Goal: Transaction & Acquisition: Book appointment/travel/reservation

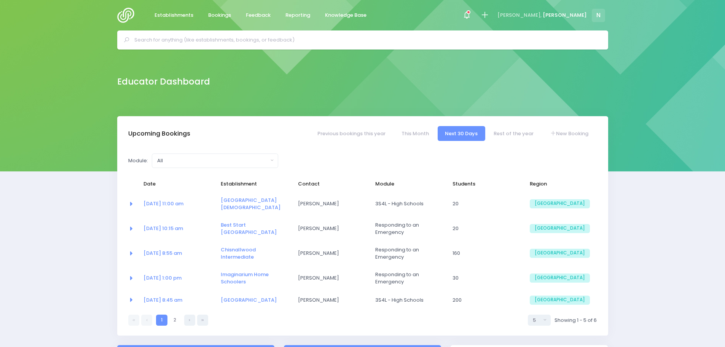
select select "5"
click at [174, 43] on input "text" at bounding box center [365, 39] width 463 height 11
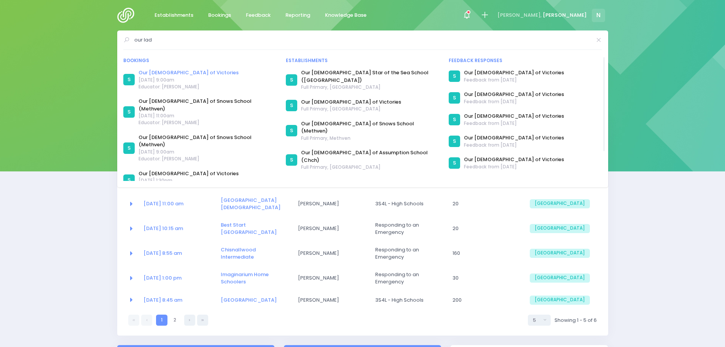
type input "our lad"
click at [163, 74] on link "Our [DEMOGRAPHIC_DATA] of Victories" at bounding box center [189, 73] width 100 height 8
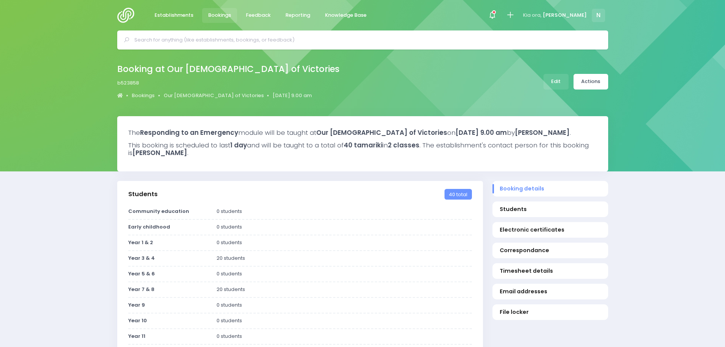
select select "5"
click at [559, 81] on link "Edit" at bounding box center [556, 82] width 25 height 16
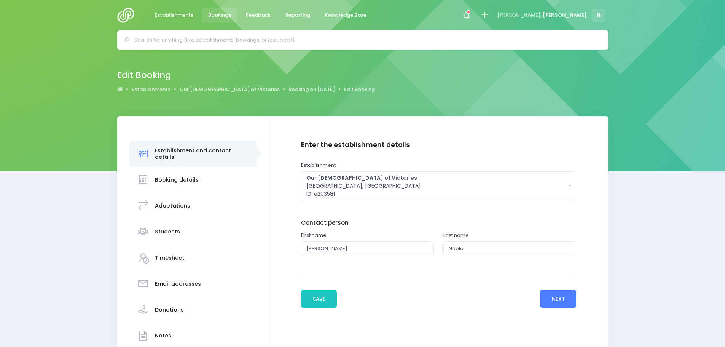
click at [559, 300] on button "Next" at bounding box center [558, 299] width 36 height 18
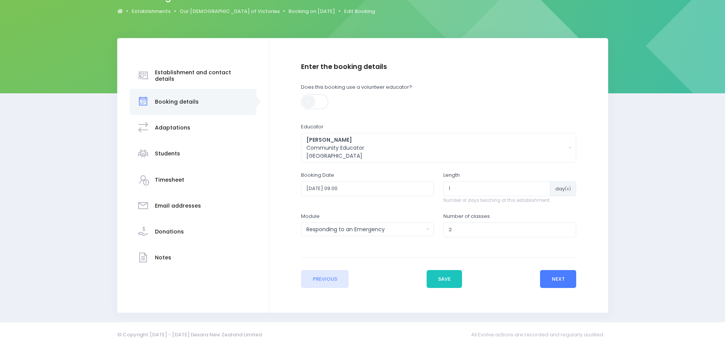
click at [562, 274] on button "Next" at bounding box center [558, 279] width 36 height 18
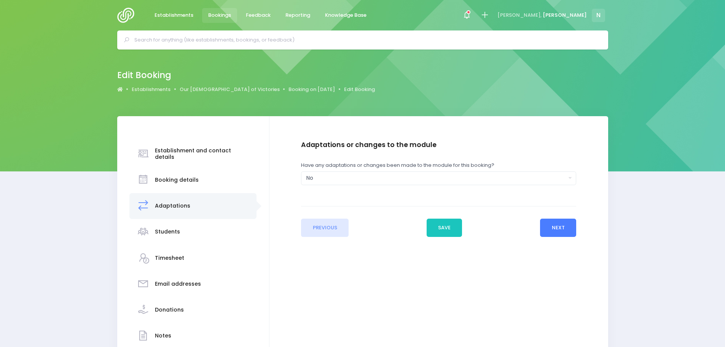
click at [571, 224] on button "Next" at bounding box center [558, 228] width 36 height 18
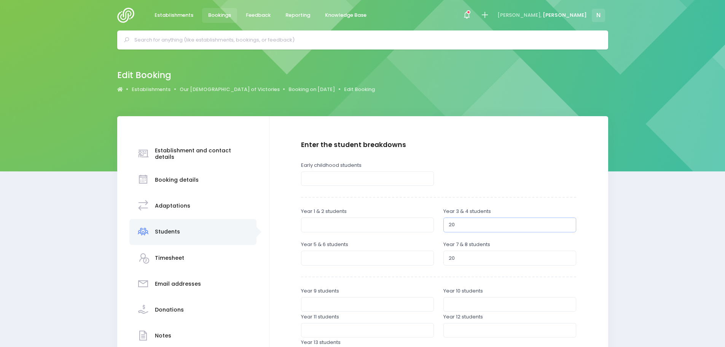
drag, startPoint x: 459, startPoint y: 225, endPoint x: 444, endPoint y: 225, distance: 15.2
click at [444, 225] on input "20" at bounding box center [510, 224] width 133 height 14
type input "26"
drag, startPoint x: 456, startPoint y: 255, endPoint x: 447, endPoint y: 255, distance: 9.9
click at [447, 255] on input "20" at bounding box center [510, 257] width 133 height 14
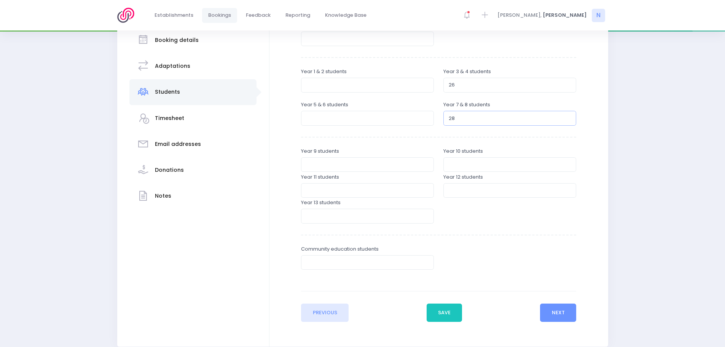
scroll to position [152, 0]
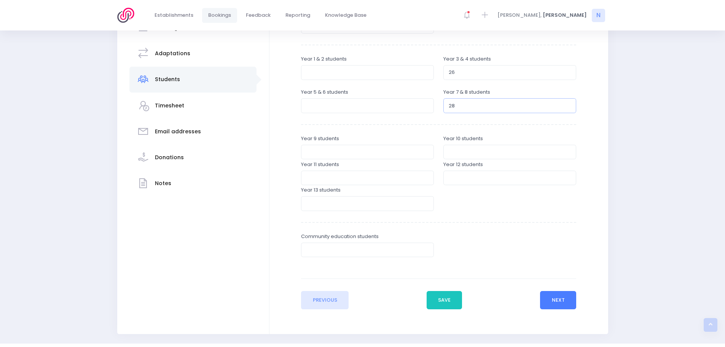
type input "28"
click at [561, 302] on button "Next" at bounding box center [558, 300] width 36 height 18
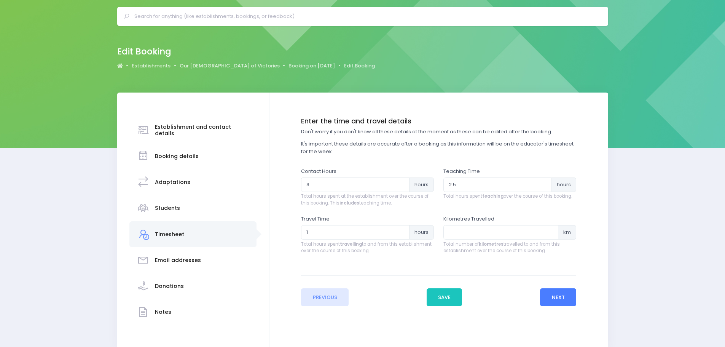
scroll to position [0, 0]
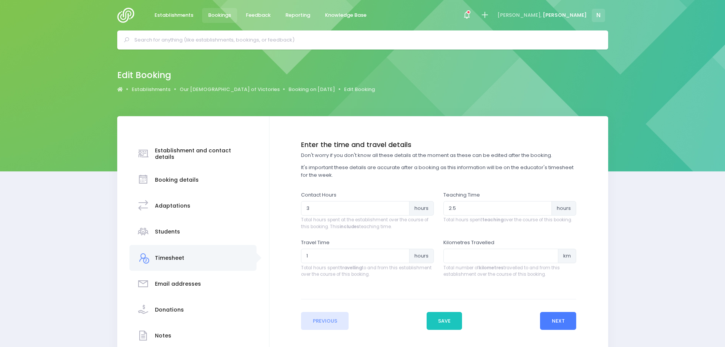
click at [562, 321] on button "Next" at bounding box center [558, 321] width 36 height 18
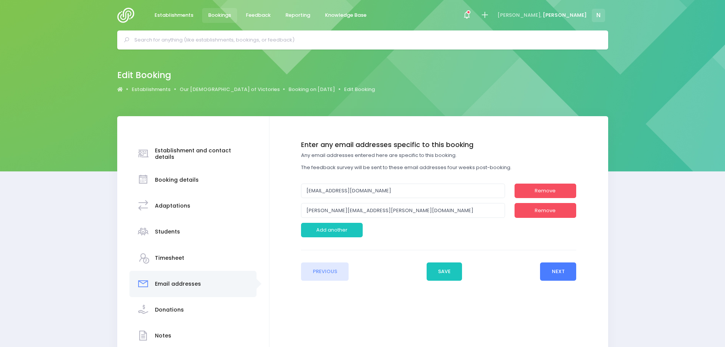
click at [559, 271] on button "Next" at bounding box center [558, 271] width 36 height 18
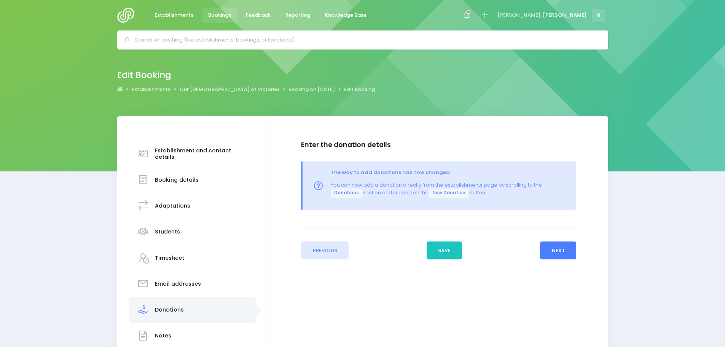
click at [555, 253] on button "Next" at bounding box center [558, 250] width 36 height 18
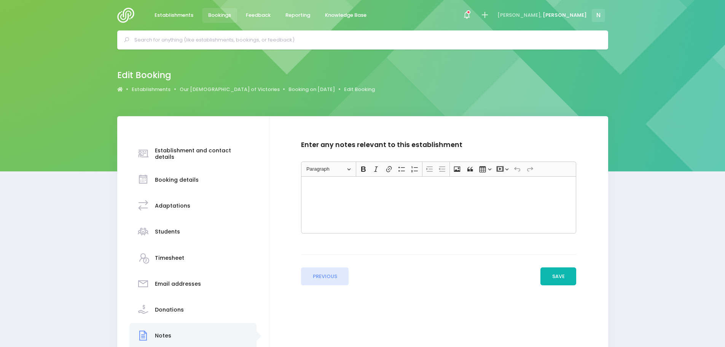
click at [560, 274] on button "Save" at bounding box center [559, 276] width 36 height 18
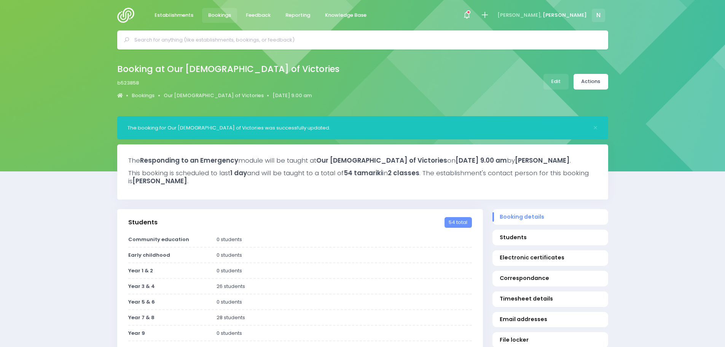
select select "5"
click at [191, 39] on input "text" at bounding box center [365, 39] width 463 height 11
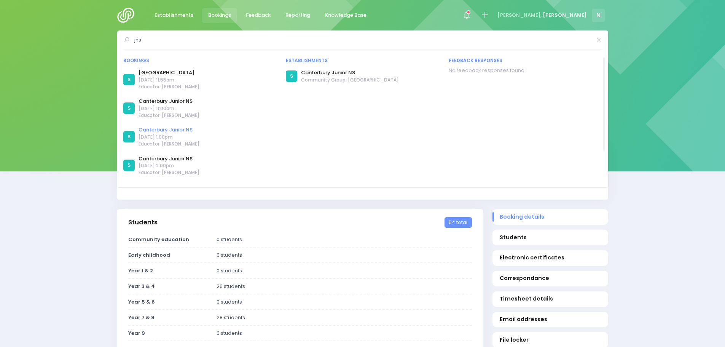
type input "jns"
click at [171, 130] on link "Canterbury Junior NS" at bounding box center [169, 130] width 61 height 8
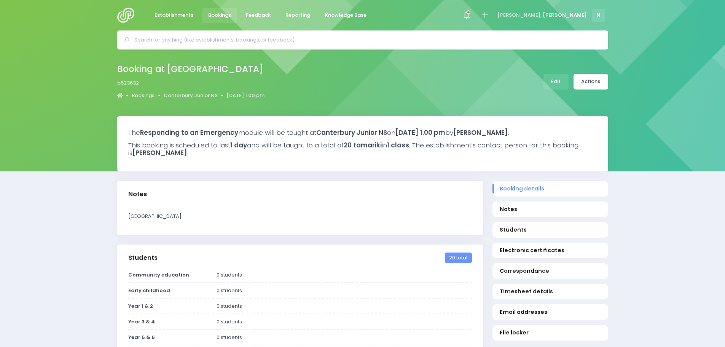
select select "5"
click at [560, 83] on link "Edit" at bounding box center [556, 82] width 25 height 16
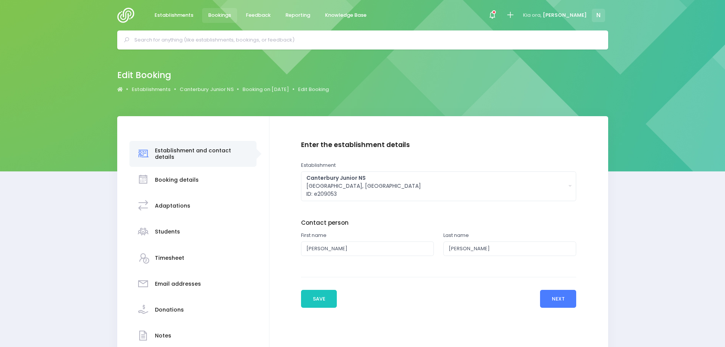
click at [561, 300] on button "Next" at bounding box center [558, 299] width 36 height 18
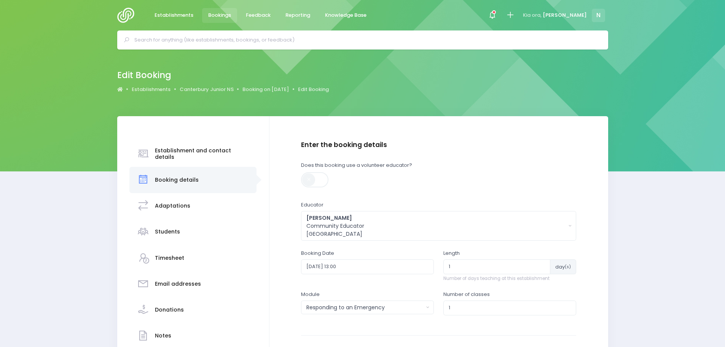
scroll to position [38, 0]
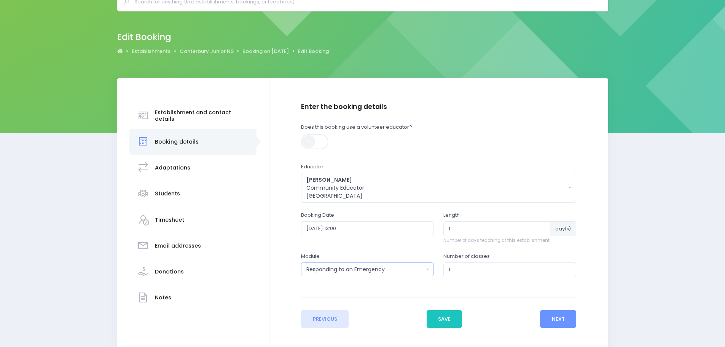
click at [402, 272] on div "Responding to an Emergency" at bounding box center [364, 269] width 117 height 8
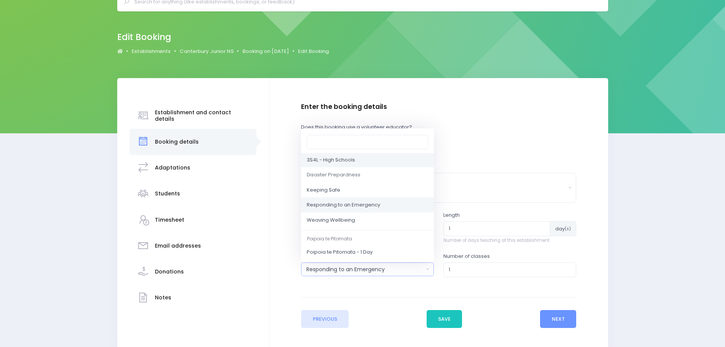
click at [349, 162] on span "3S4L - High Schools" at bounding box center [331, 160] width 48 height 8
select select "3S4L - High Schools"
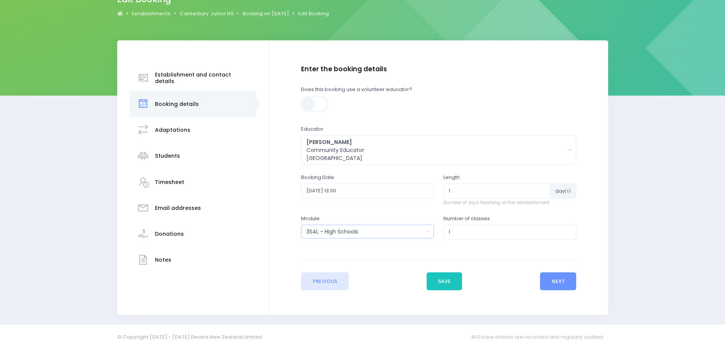
scroll to position [78, 0]
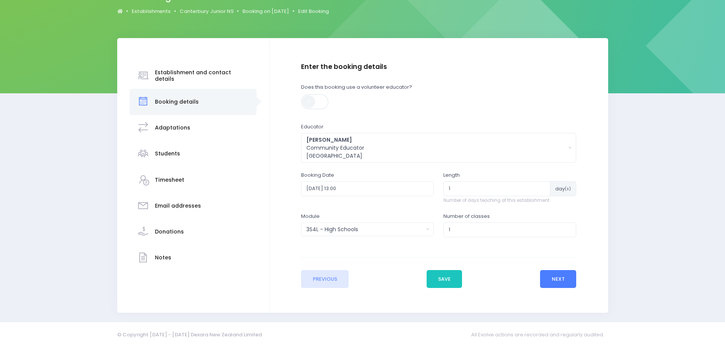
click at [552, 279] on button "Next" at bounding box center [558, 279] width 36 height 18
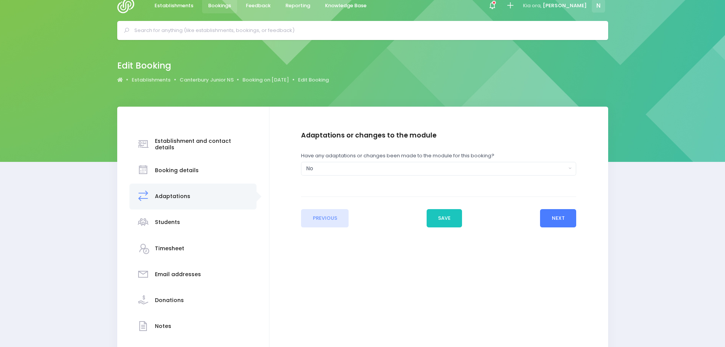
scroll to position [0, 0]
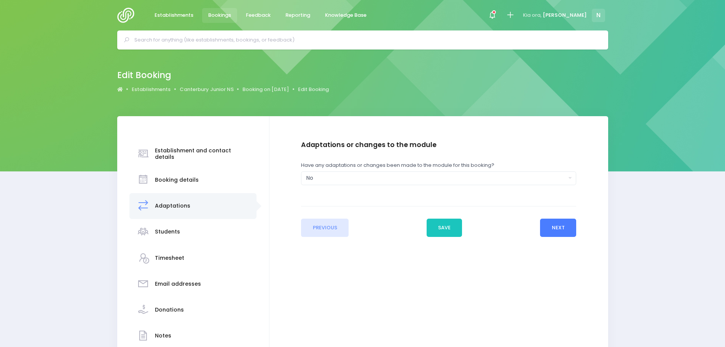
click at [551, 229] on button "Next" at bounding box center [558, 228] width 36 height 18
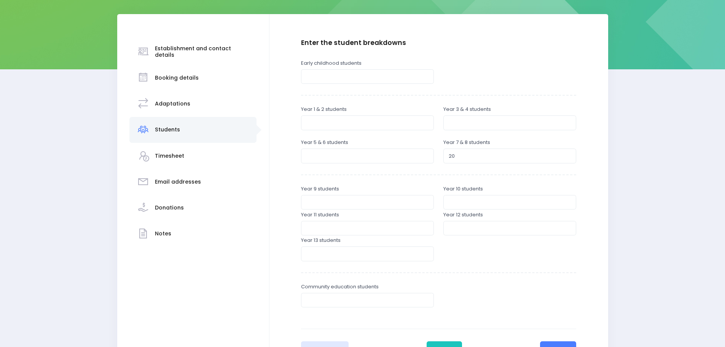
scroll to position [114, 0]
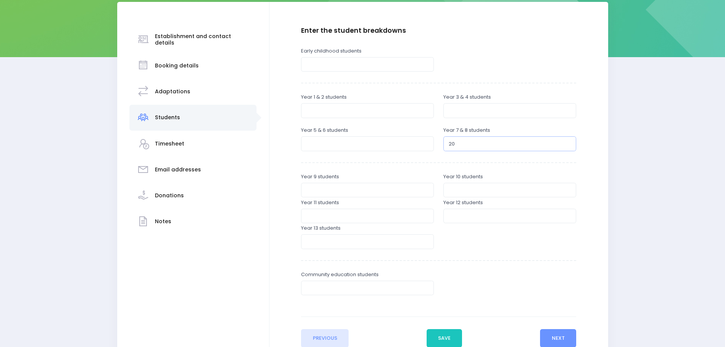
drag, startPoint x: 465, startPoint y: 145, endPoint x: 448, endPoint y: 147, distance: 17.2
click at [448, 146] on input "20" at bounding box center [510, 143] width 133 height 14
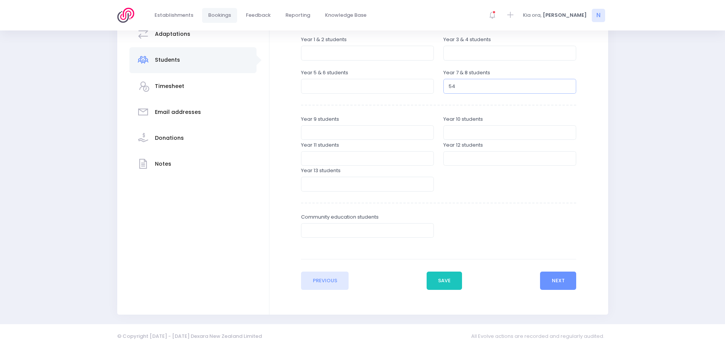
scroll to position [174, 0]
type input "54"
click at [552, 281] on button "Next" at bounding box center [558, 279] width 36 height 18
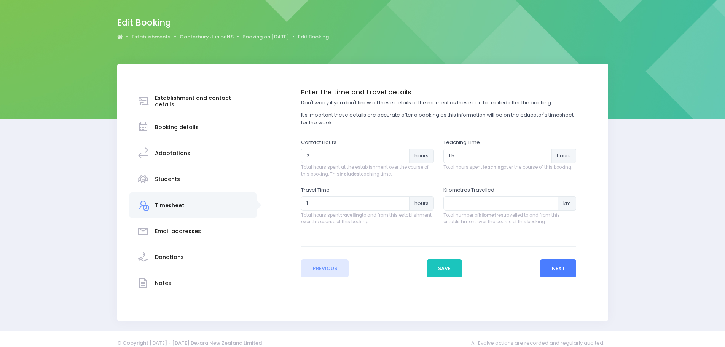
scroll to position [61, 0]
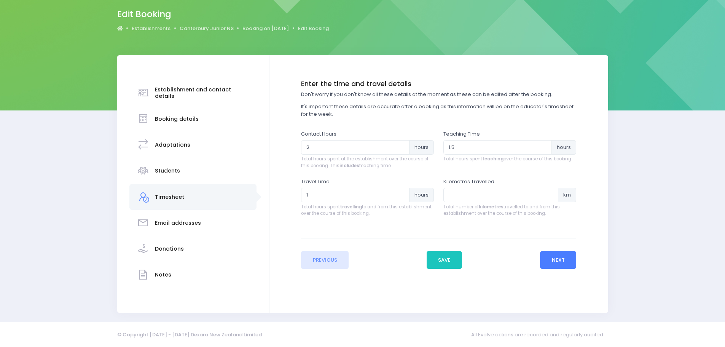
click at [555, 266] on button "Next" at bounding box center [558, 260] width 36 height 18
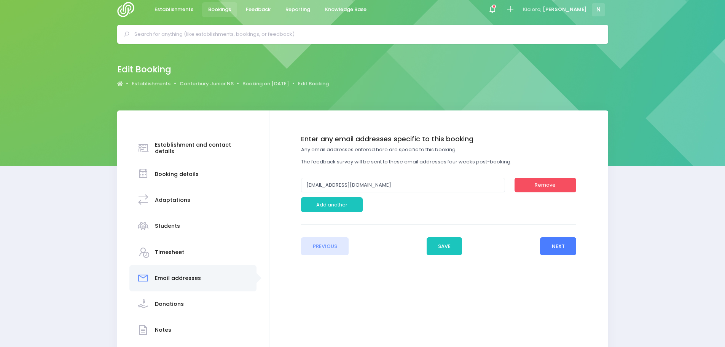
scroll to position [0, 0]
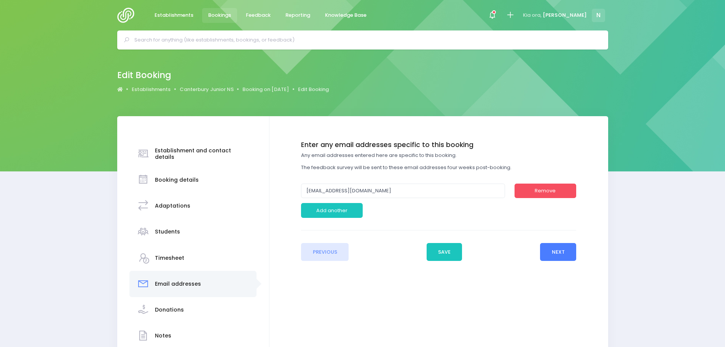
click at [550, 251] on button "Next" at bounding box center [558, 252] width 36 height 18
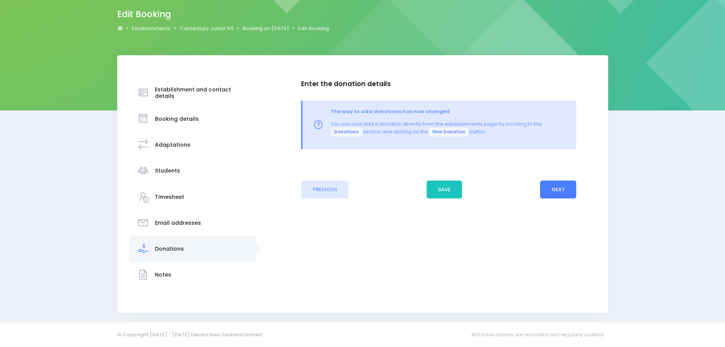
click at [557, 189] on button "Next" at bounding box center [558, 189] width 36 height 18
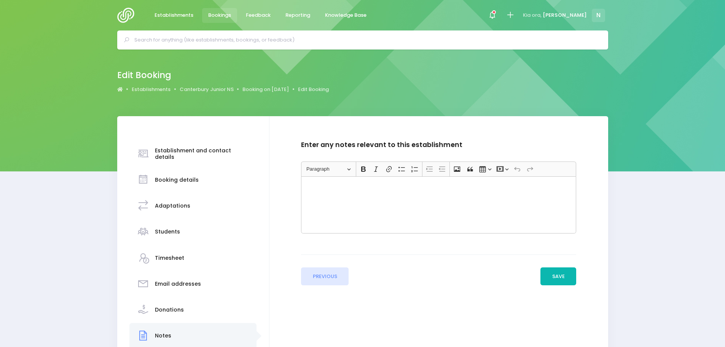
click at [558, 277] on button "Save" at bounding box center [559, 276] width 36 height 18
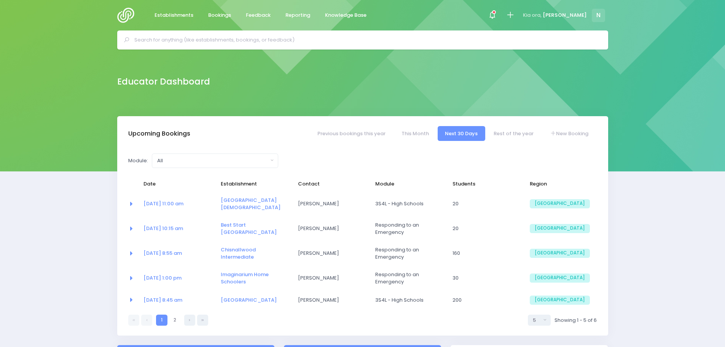
select select "5"
click at [245, 46] on div at bounding box center [362, 39] width 491 height 19
click at [225, 45] on input "text" at bounding box center [365, 39] width 463 height 11
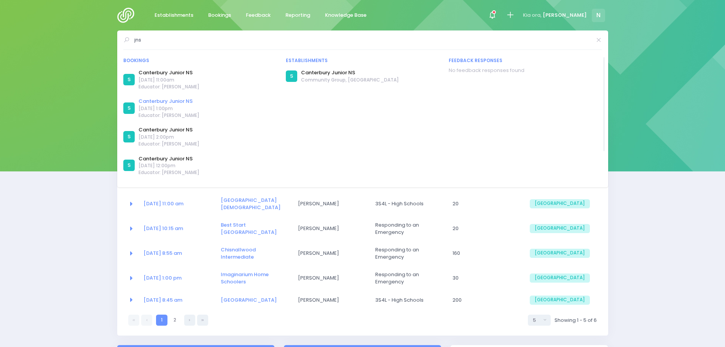
type input "jns"
click at [176, 102] on link "Canterbury Junior NS" at bounding box center [169, 101] width 61 height 8
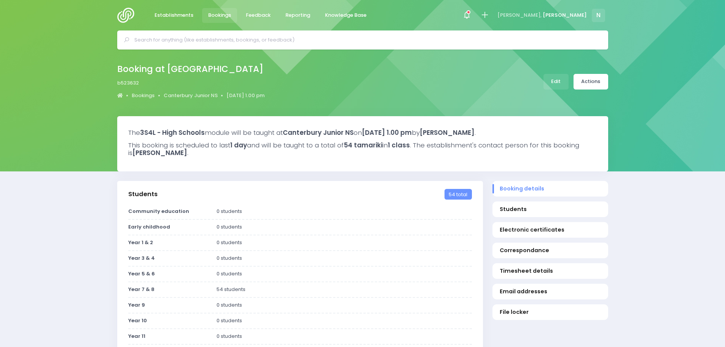
select select "5"
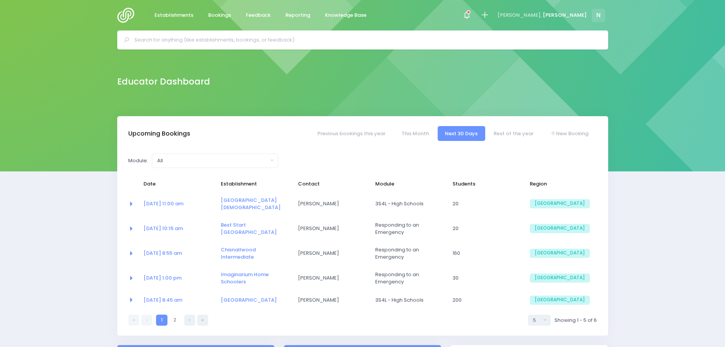
select select "5"
click at [218, 45] on input "text" at bounding box center [365, 39] width 463 height 11
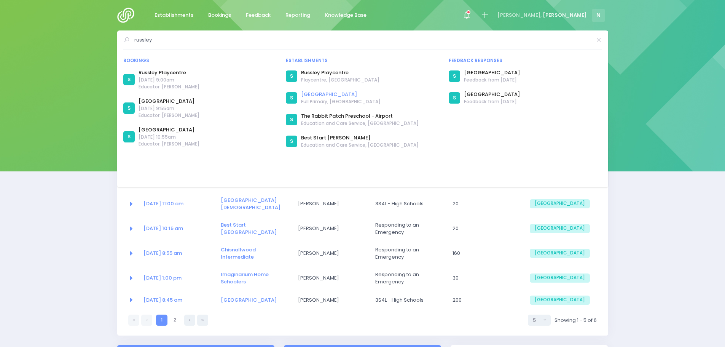
type input "russley"
click at [317, 95] on link "[GEOGRAPHIC_DATA]" at bounding box center [341, 95] width 80 height 8
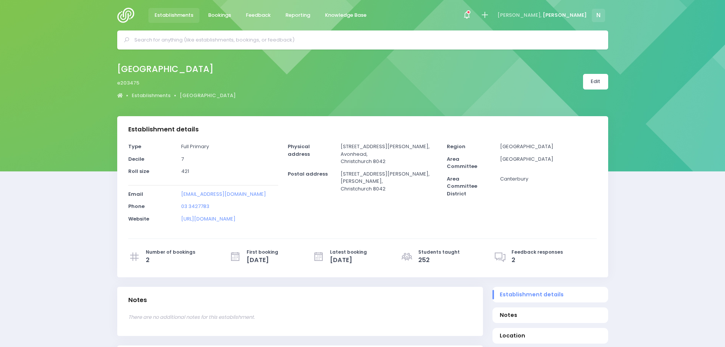
select select "5"
click at [217, 16] on span "Bookings" at bounding box center [219, 15] width 23 height 8
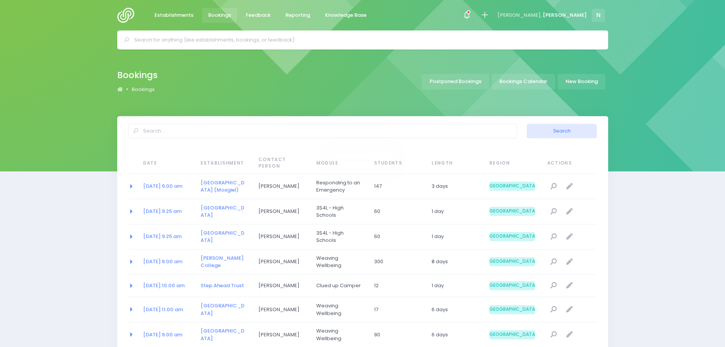
select select "20"
click at [597, 85] on link "New Booking" at bounding box center [582, 82] width 48 height 16
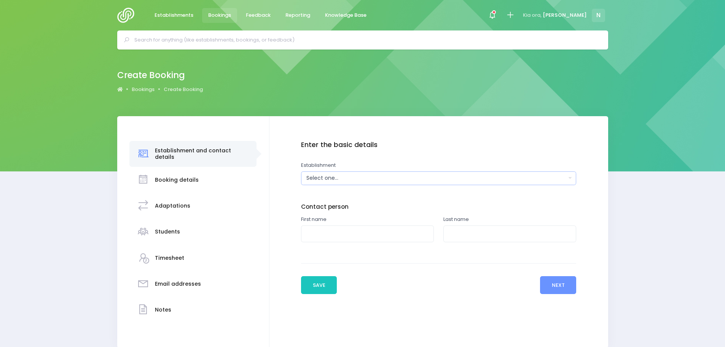
click at [350, 182] on div "Select one..." at bounding box center [436, 178] width 260 height 8
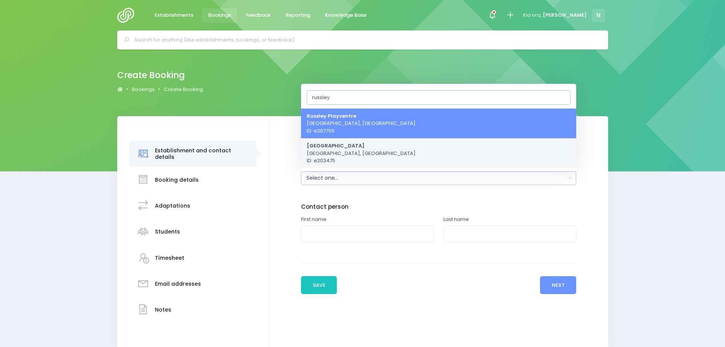
type input "russley"
click at [345, 153] on span "Russley School Christchurch, South Island Region ID: e203475" at bounding box center [361, 153] width 109 height 22
select select "203475"
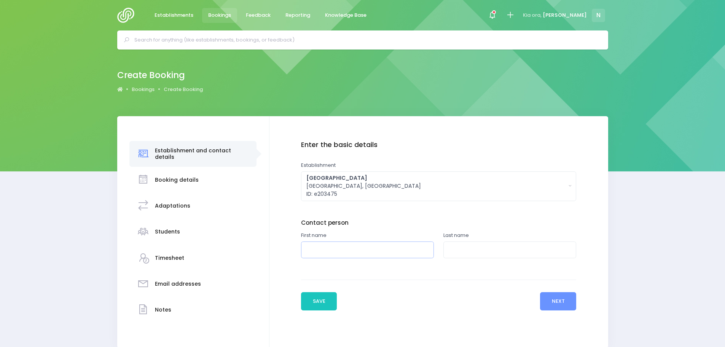
click at [316, 251] on input "text" at bounding box center [367, 249] width 133 height 17
type input "Phil"
type input "Innes"
click at [553, 302] on button "Next" at bounding box center [558, 301] width 36 height 18
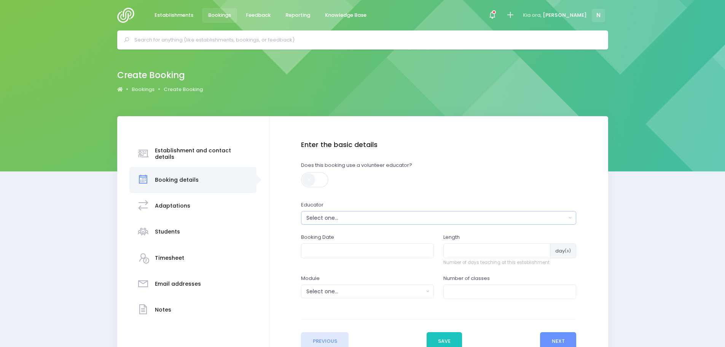
click at [317, 215] on div "Select one..." at bounding box center [436, 218] width 260 height 8
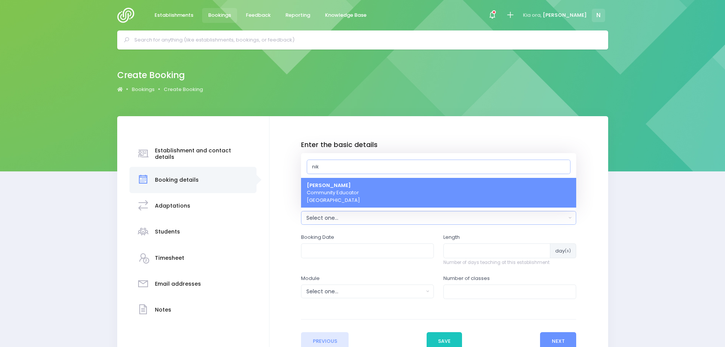
type input "nik"
click at [345, 199] on span "Nikki McLauchlan Community Educator South Island Region" at bounding box center [333, 193] width 53 height 22
select select "499387"
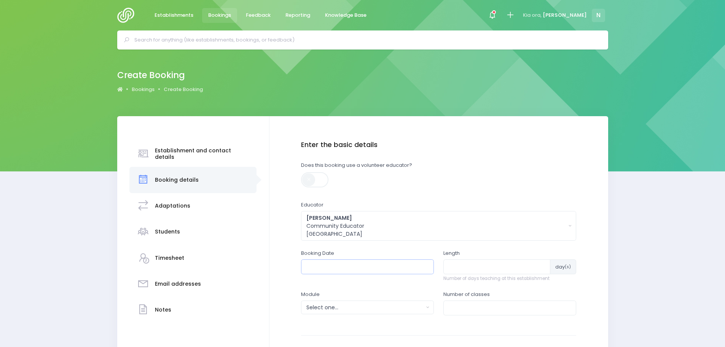
click at [353, 266] on input "text" at bounding box center [367, 266] width 133 height 14
click at [335, 282] on th "September 2025" at bounding box center [351, 284] width 67 height 13
click at [394, 287] on th at bounding box center [392, 284] width 13 height 13
click at [364, 303] on span "Mar" at bounding box center [363, 302] width 21 height 21
click at [323, 322] on td "2" at bounding box center [324, 322] width 13 height 13
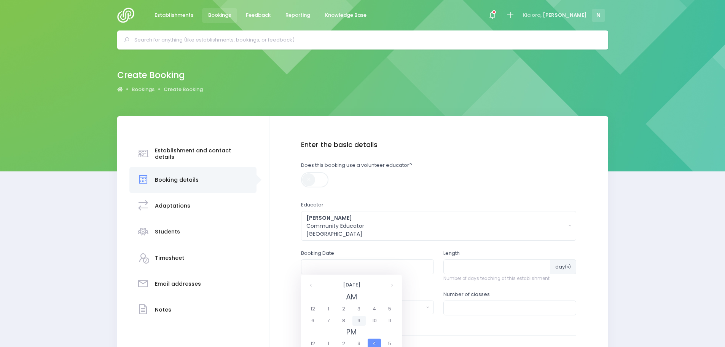
click at [359, 321] on span "9" at bounding box center [359, 321] width 13 height 10
click at [319, 308] on span "9:00" at bounding box center [316, 309] width 21 height 10
type input "02/03/2026 09:00 AM"
click at [542, 264] on input "1" at bounding box center [497, 266] width 107 height 14
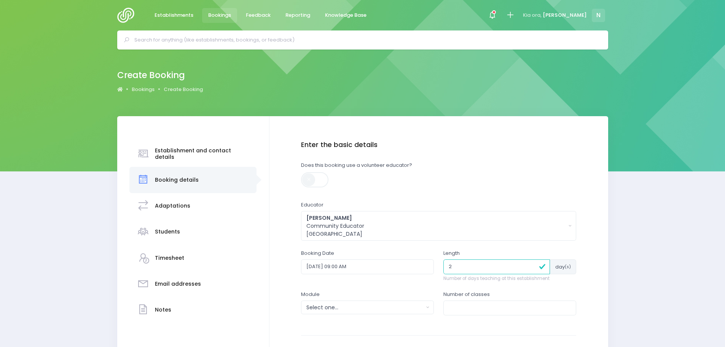
click at [533, 263] on input "2" at bounding box center [497, 266] width 107 height 14
click at [533, 263] on input "3" at bounding box center [497, 266] width 107 height 14
type input "4"
click at [533, 263] on input "4" at bounding box center [497, 266] width 107 height 14
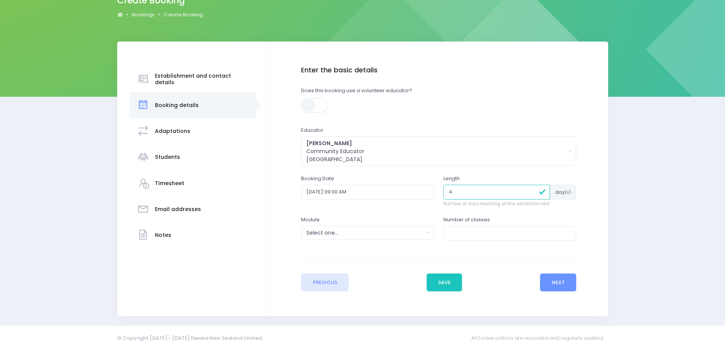
scroll to position [76, 0]
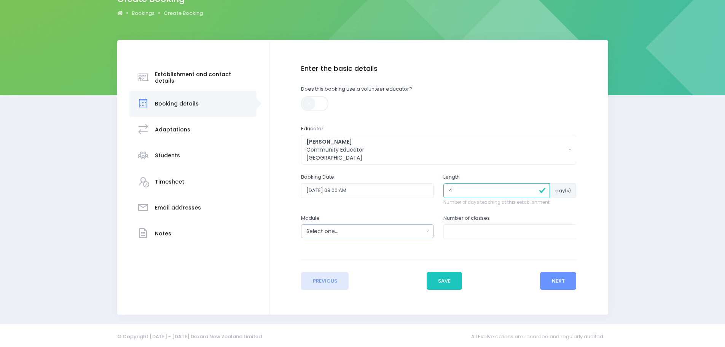
click at [428, 233] on button "Select one..." at bounding box center [367, 231] width 133 height 14
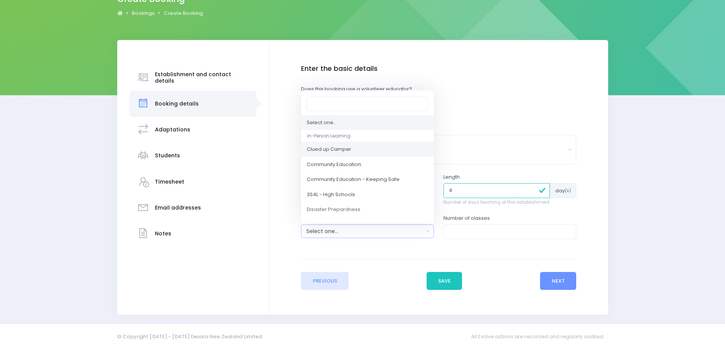
click at [346, 149] on span "Clued up Camper" at bounding box center [329, 150] width 45 height 8
select select "Clued up Camper"
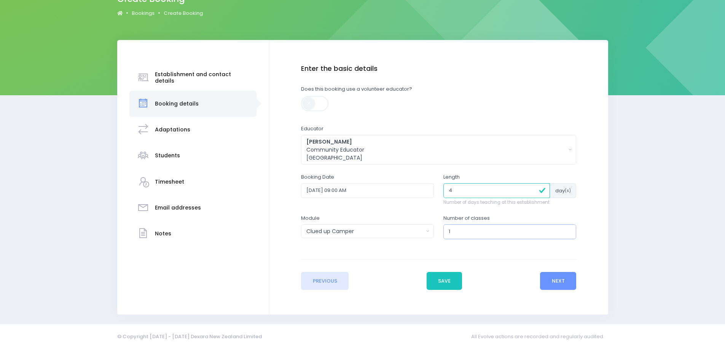
click at [569, 229] on input "1" at bounding box center [510, 231] width 133 height 14
click at [569, 229] on input "2" at bounding box center [510, 231] width 133 height 14
click at [569, 229] on input "3" at bounding box center [510, 231] width 133 height 14
click at [569, 229] on input "4" at bounding box center [510, 231] width 133 height 14
click at [569, 229] on input "5" at bounding box center [510, 231] width 133 height 14
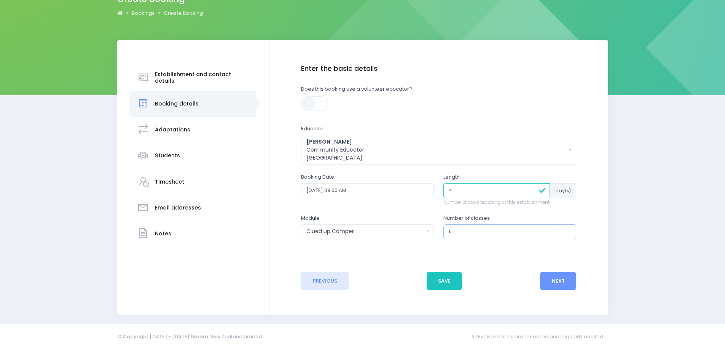
click at [569, 229] on input "6" at bounding box center [510, 231] width 133 height 14
click at [569, 229] on input "7" at bounding box center [510, 231] width 133 height 14
click at [569, 229] on input "8" at bounding box center [510, 231] width 133 height 14
click at [569, 229] on input "9" at bounding box center [510, 231] width 133 height 14
type input "10"
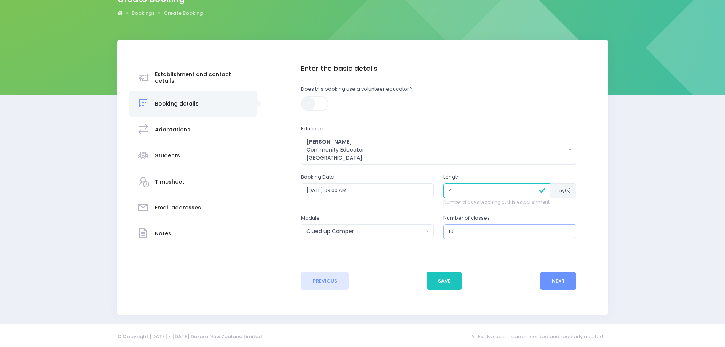
click at [569, 229] on input "10" at bounding box center [510, 231] width 133 height 14
click at [556, 281] on button "Next" at bounding box center [558, 281] width 36 height 18
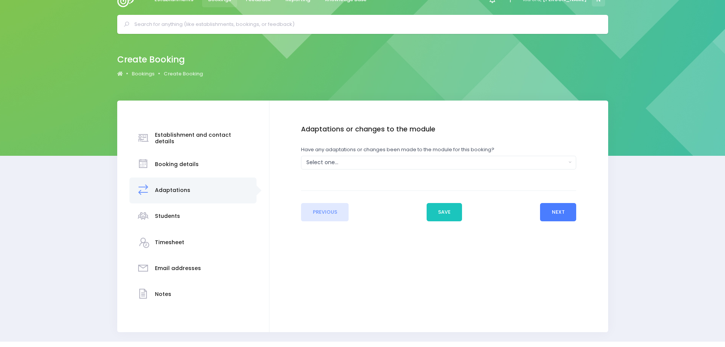
scroll to position [0, 0]
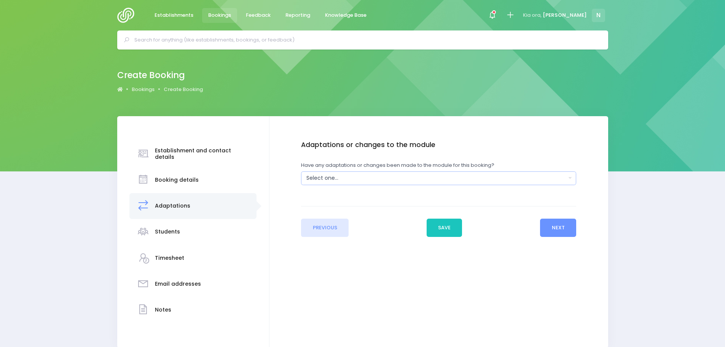
click at [310, 179] on div "Select one..." at bounding box center [436, 178] width 260 height 8
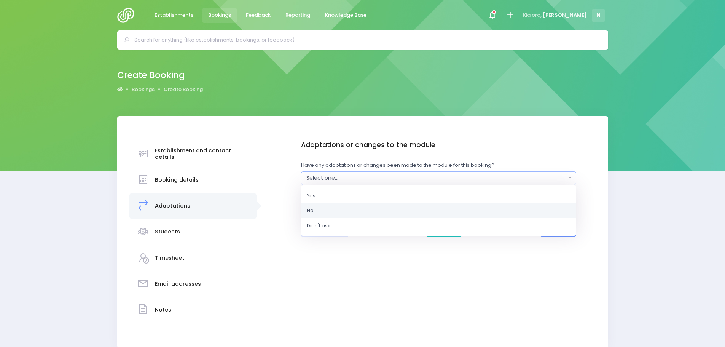
click at [316, 208] on link "No" at bounding box center [438, 210] width 275 height 15
select select "No"
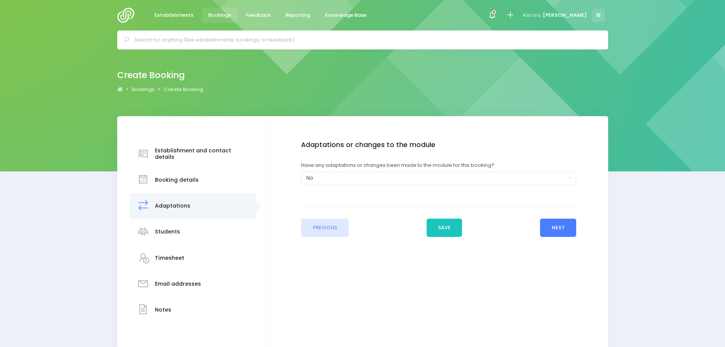
click at [552, 230] on button "Next" at bounding box center [558, 228] width 36 height 18
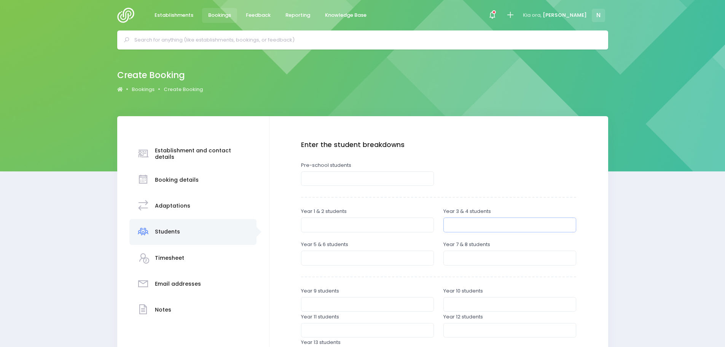
click at [452, 227] on input "number" at bounding box center [510, 224] width 133 height 14
type input "40"
click at [333, 255] on input "number" at bounding box center [367, 257] width 133 height 14
click at [324, 256] on input "number" at bounding box center [367, 257] width 133 height 14
type input "80"
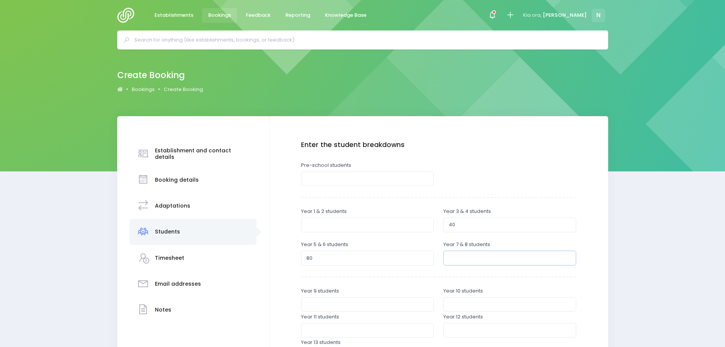
click at [459, 255] on input "number" at bounding box center [510, 257] width 133 height 14
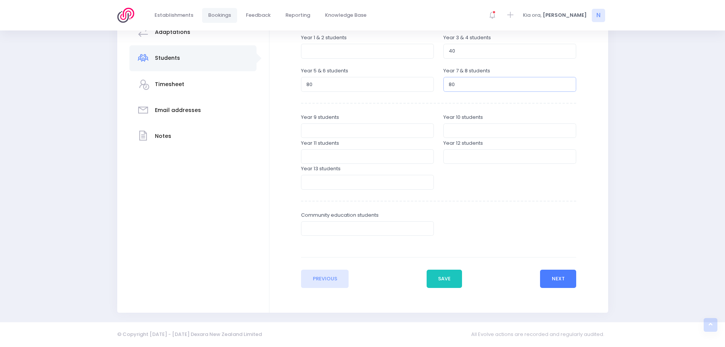
type input "80"
click at [555, 282] on button "Next" at bounding box center [558, 279] width 36 height 18
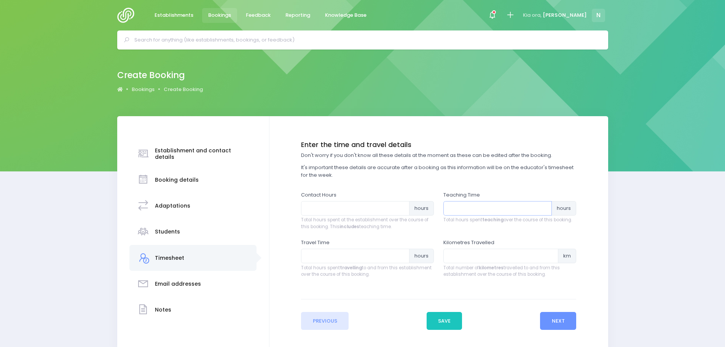
click at [449, 212] on input "number" at bounding box center [498, 208] width 108 height 14
click at [341, 208] on input "number" at bounding box center [355, 208] width 108 height 14
type input "21"
click at [462, 207] on input "number" at bounding box center [498, 208] width 108 height 14
click at [447, 214] on input "number" at bounding box center [498, 208] width 108 height 14
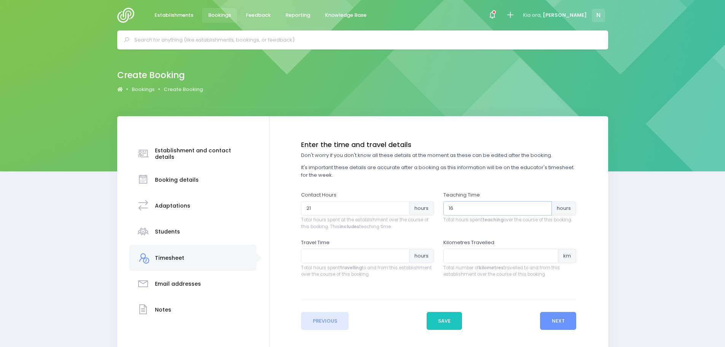
type input "16"
click at [344, 259] on input "number" at bounding box center [355, 256] width 108 height 14
type input "3.75"
click at [558, 319] on button "Next" at bounding box center [558, 321] width 36 height 18
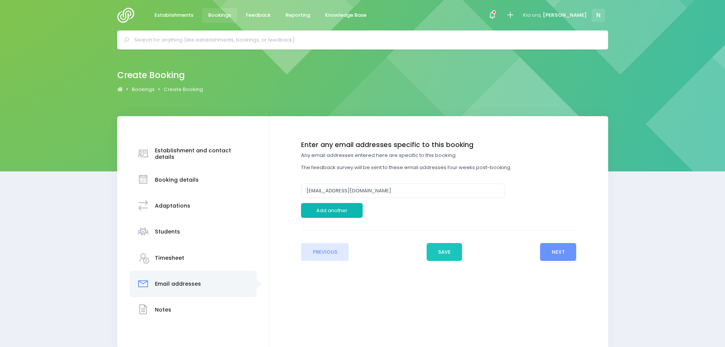
click at [317, 214] on button "Add another" at bounding box center [332, 210] width 62 height 14
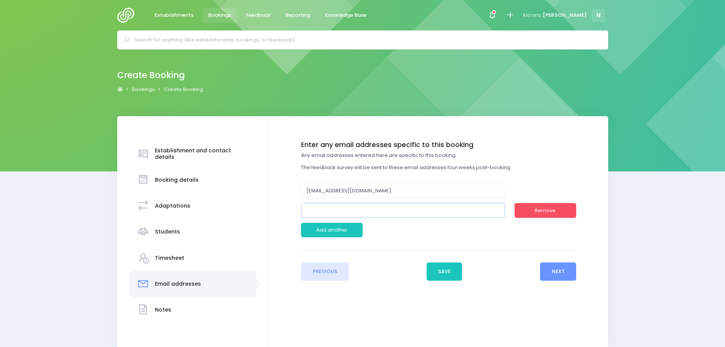
click at [318, 211] on input "email" at bounding box center [403, 210] width 204 height 14
click at [331, 213] on input "email" at bounding box center [403, 210] width 204 height 14
type input "[EMAIL_ADDRESS][DOMAIN_NAME]"
click at [552, 271] on button "Next" at bounding box center [558, 271] width 36 height 18
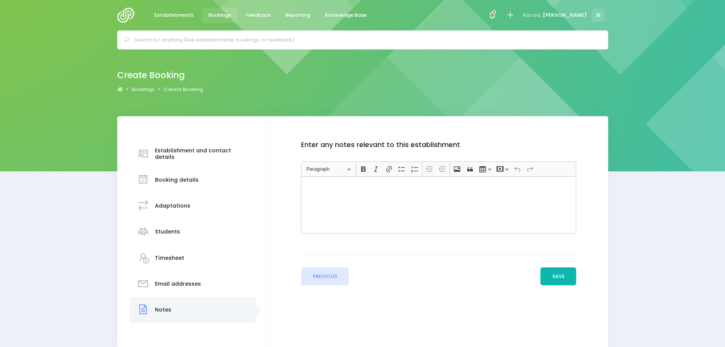
click at [555, 275] on button "Save" at bounding box center [559, 276] width 36 height 18
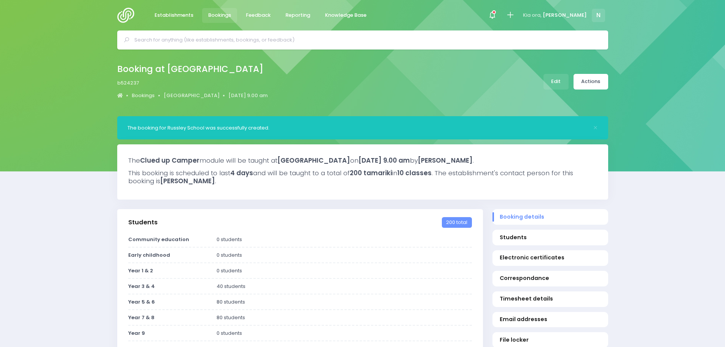
select select "5"
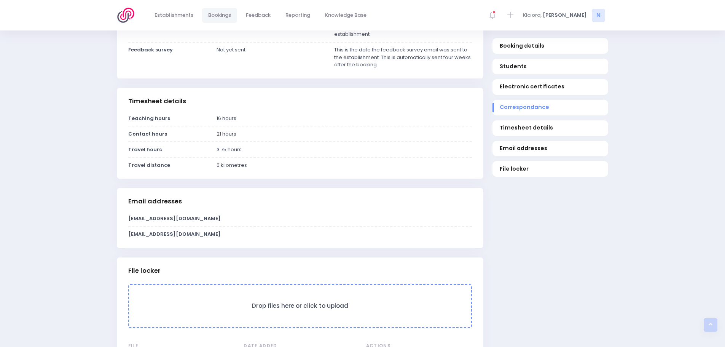
scroll to position [642, 0]
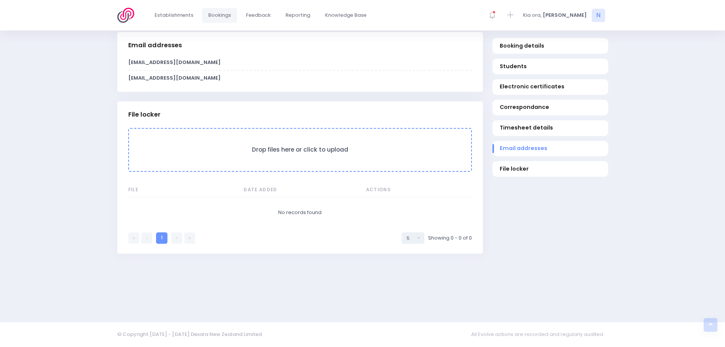
click at [290, 160] on form "Drop files here or click to upload" at bounding box center [300, 150] width 344 height 44
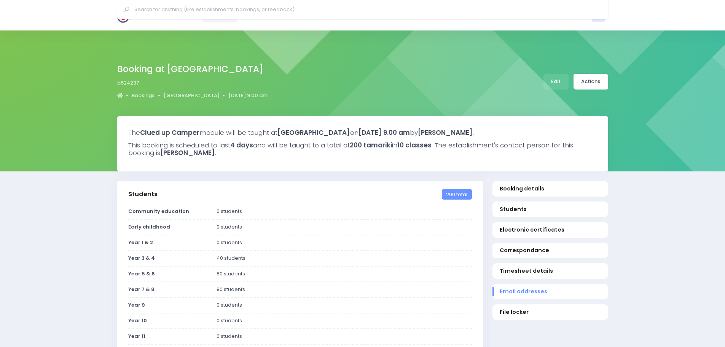
select select "5"
select select
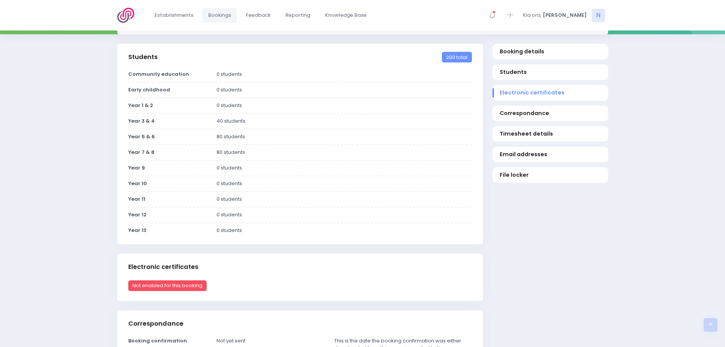
scroll to position [58, 0]
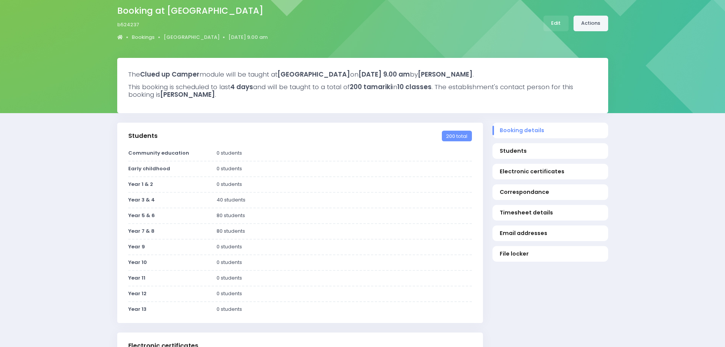
click at [595, 23] on link "Actions" at bounding box center [591, 24] width 35 height 16
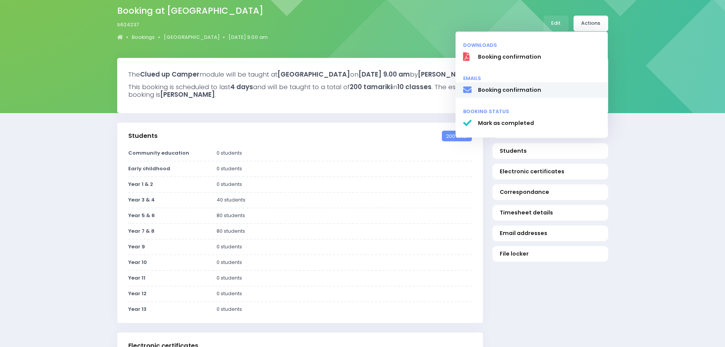
click at [530, 87] on span "Booking confirmation" at bounding box center [539, 90] width 123 height 8
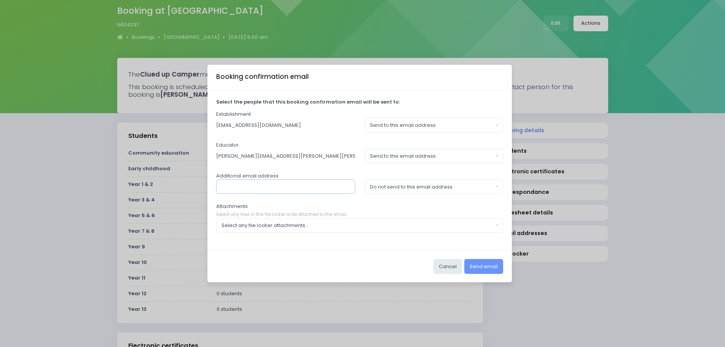
click at [309, 187] on input "text" at bounding box center [285, 186] width 139 height 14
type input "[EMAIL_ADDRESS][DOMAIN_NAME]"
click at [390, 183] on div "Do not send to this email address" at bounding box center [431, 187] width 123 height 8
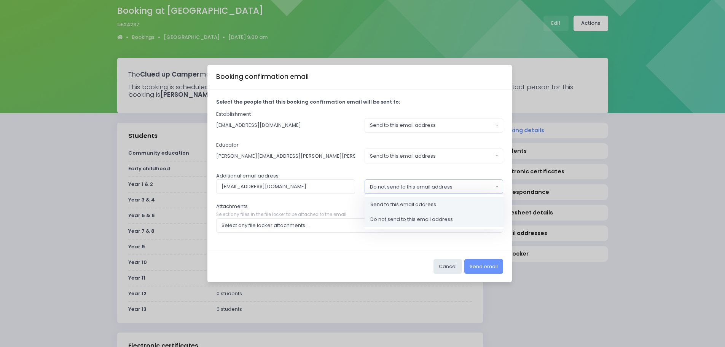
click at [378, 204] on span "Send to this email address" at bounding box center [403, 205] width 66 height 8
select select "send"
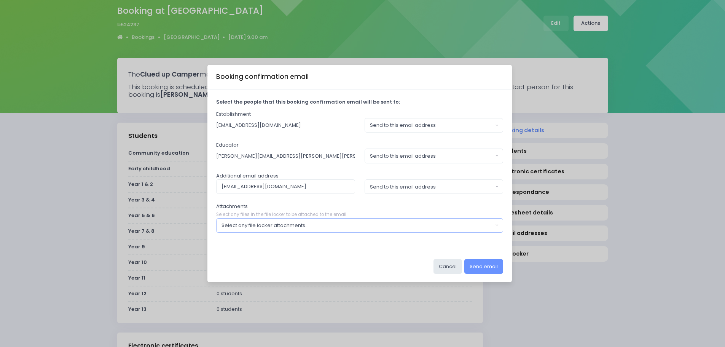
click at [278, 226] on div "Select any file locker attachments..." at bounding box center [358, 226] width 272 height 8
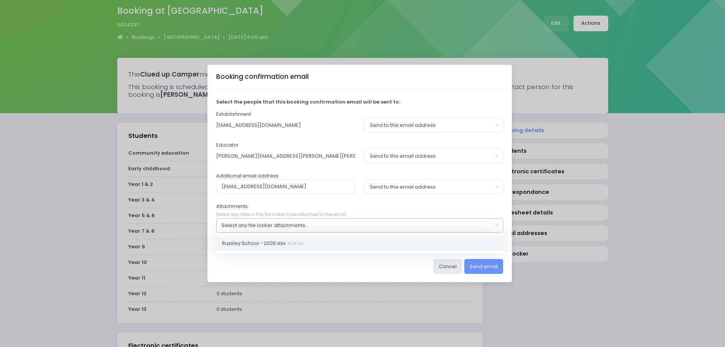
click at [262, 241] on span "Russley School - 2026.xlsx XLSX file" at bounding box center [262, 243] width 81 height 8
select select "11368"
click at [477, 266] on button "Send email" at bounding box center [483, 266] width 39 height 14
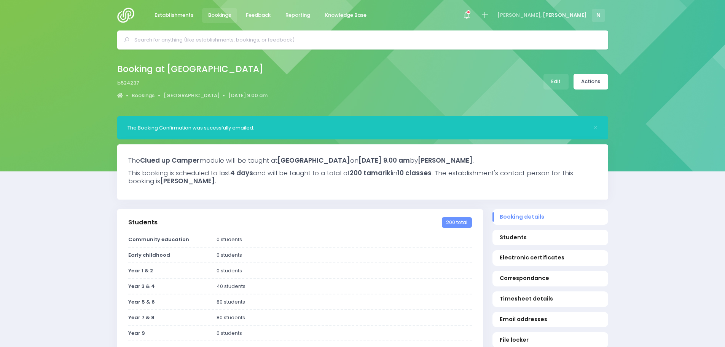
select select "5"
